Goal: Navigation & Orientation: Find specific page/section

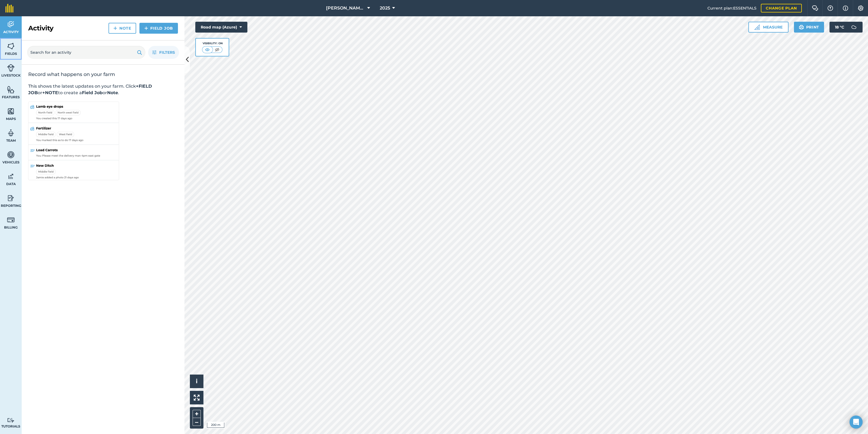
click at [8, 48] on img at bounding box center [11, 46] width 8 height 8
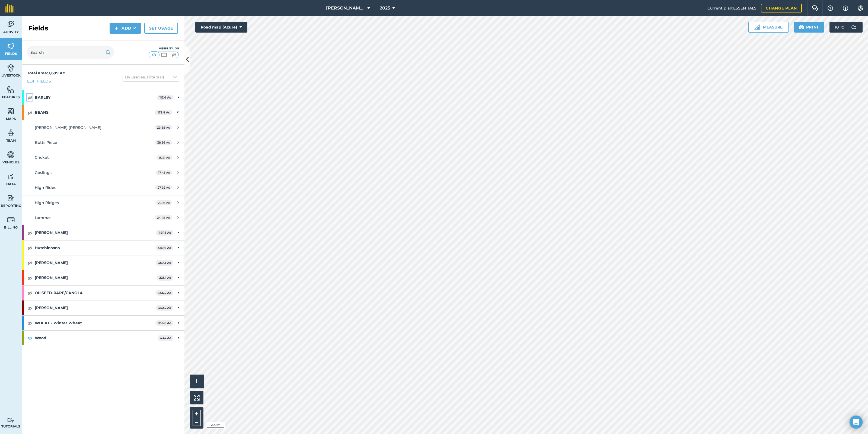
click at [29, 97] on img at bounding box center [29, 97] width 5 height 7
click at [30, 111] on img at bounding box center [29, 112] width 5 height 7
click at [30, 235] on img at bounding box center [29, 232] width 5 height 7
click at [29, 244] on img at bounding box center [29, 247] width 5 height 7
click at [31, 277] on img at bounding box center [29, 277] width 5 height 7
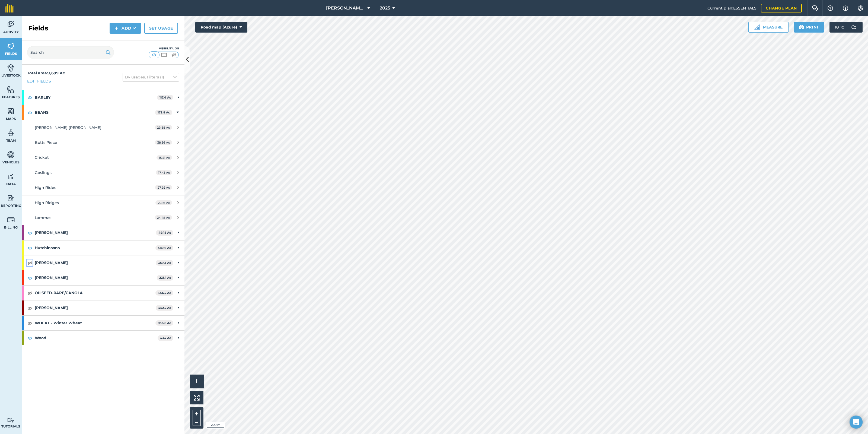
click at [28, 262] on img at bounding box center [29, 262] width 5 height 7
click at [28, 294] on img at bounding box center [29, 292] width 5 height 7
click at [29, 306] on img at bounding box center [29, 308] width 5 height 7
click at [31, 324] on img at bounding box center [29, 322] width 5 height 7
click at [236, 30] on button "Road map (Azure)" at bounding box center [221, 27] width 52 height 11
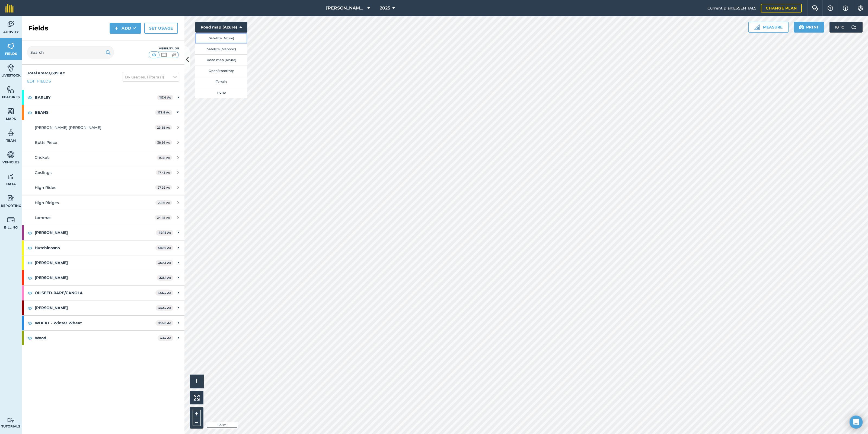
click at [222, 38] on button "Satellite (Azure)" at bounding box center [221, 38] width 52 height 11
